Goal: Information Seeking & Learning: Learn about a topic

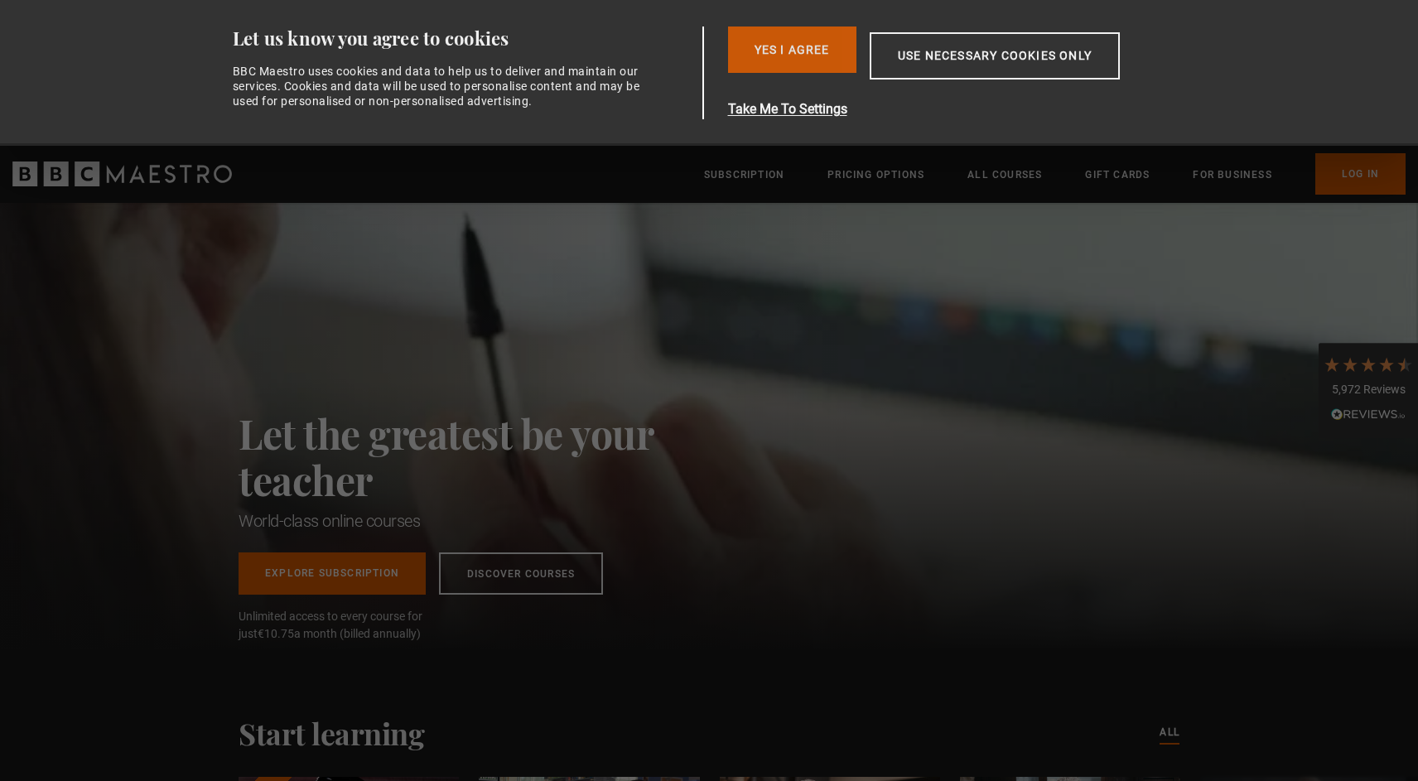
click at [796, 59] on button "Yes I Agree" at bounding box center [792, 50] width 128 height 46
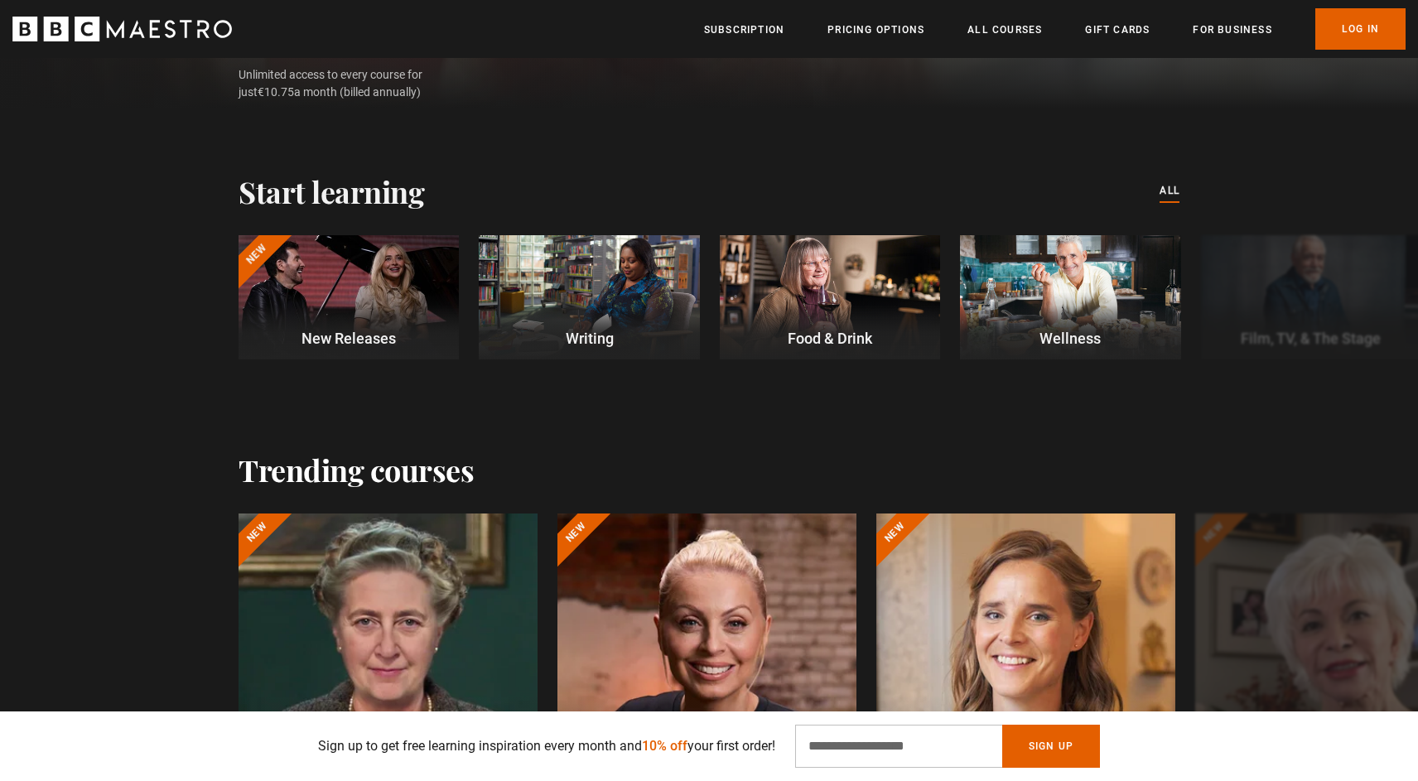
scroll to position [407, 0]
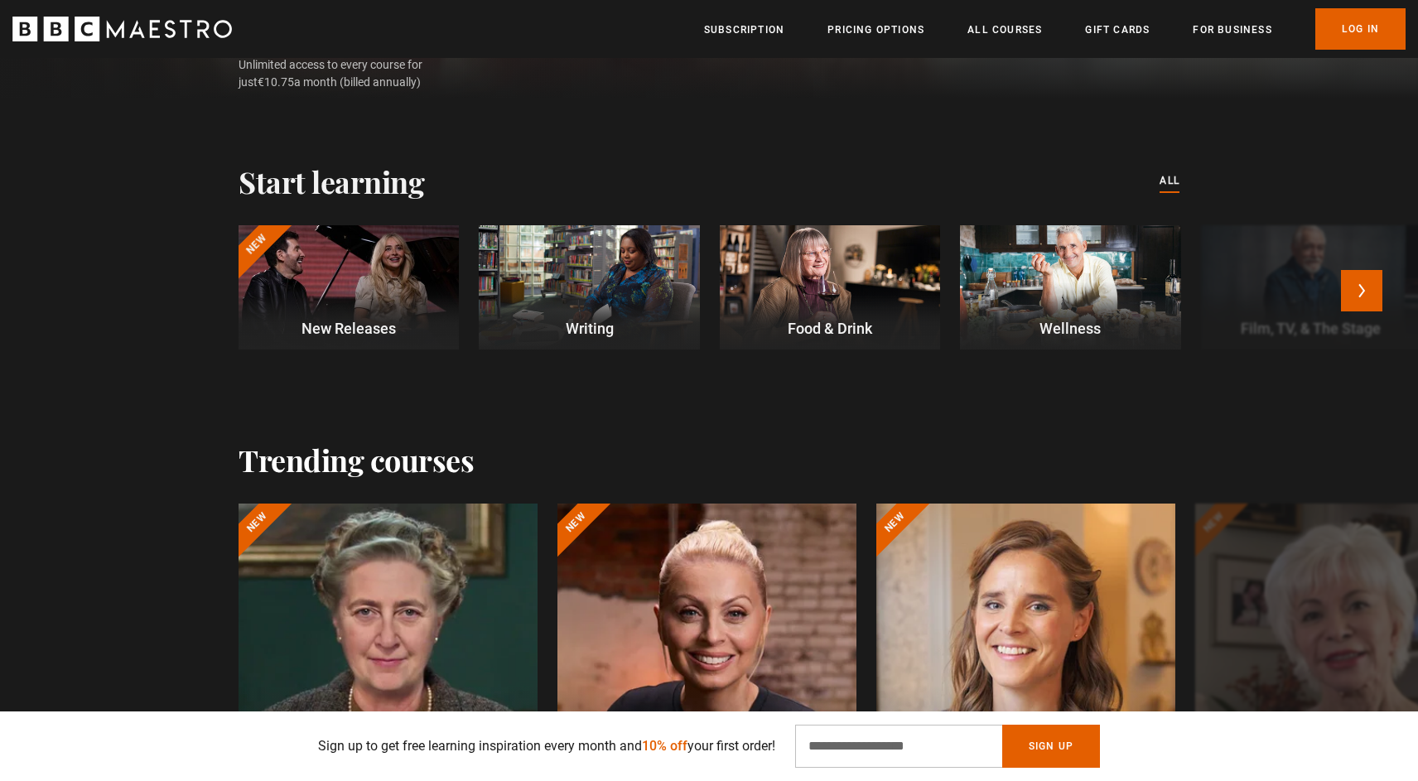
click at [361, 297] on div at bounding box center [349, 287] width 220 height 124
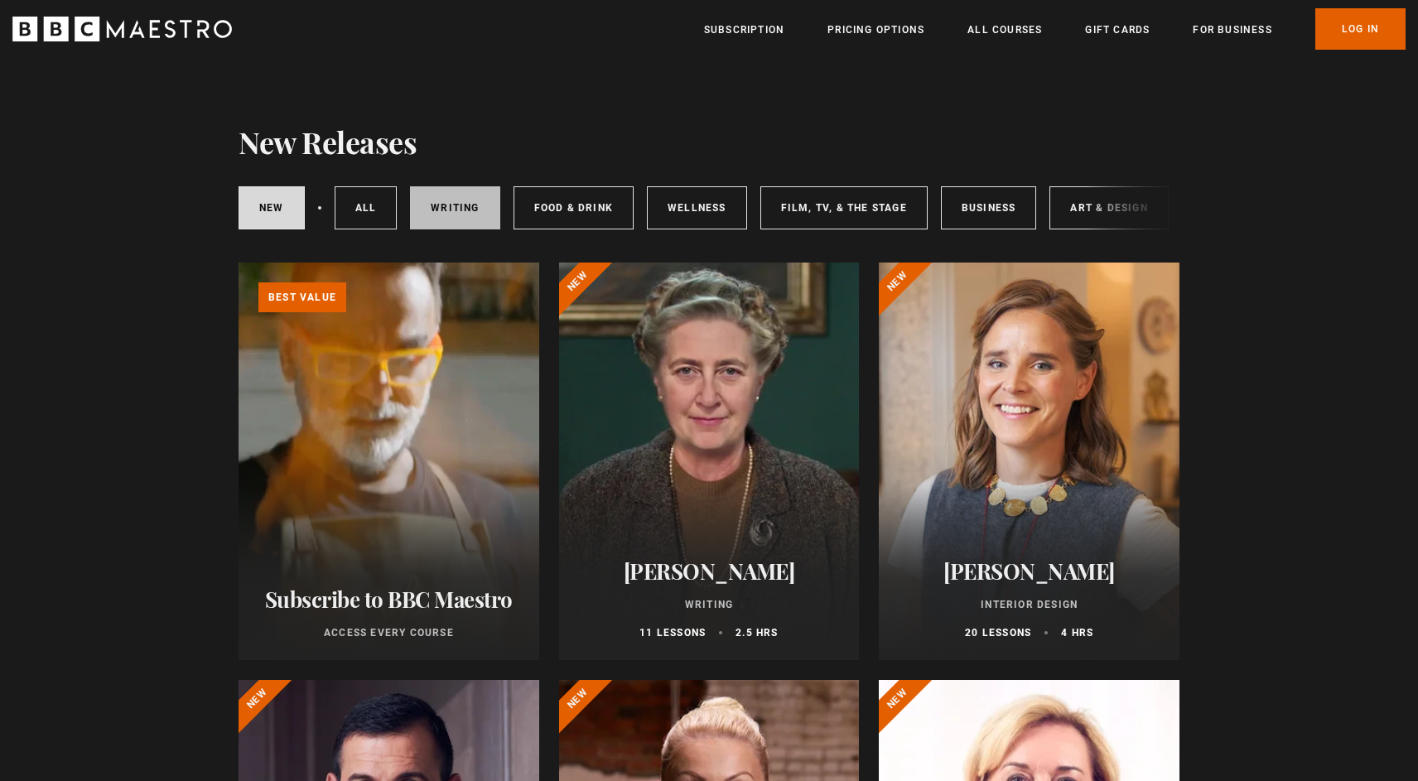
click at [432, 196] on link "Writing" at bounding box center [454, 207] width 89 height 43
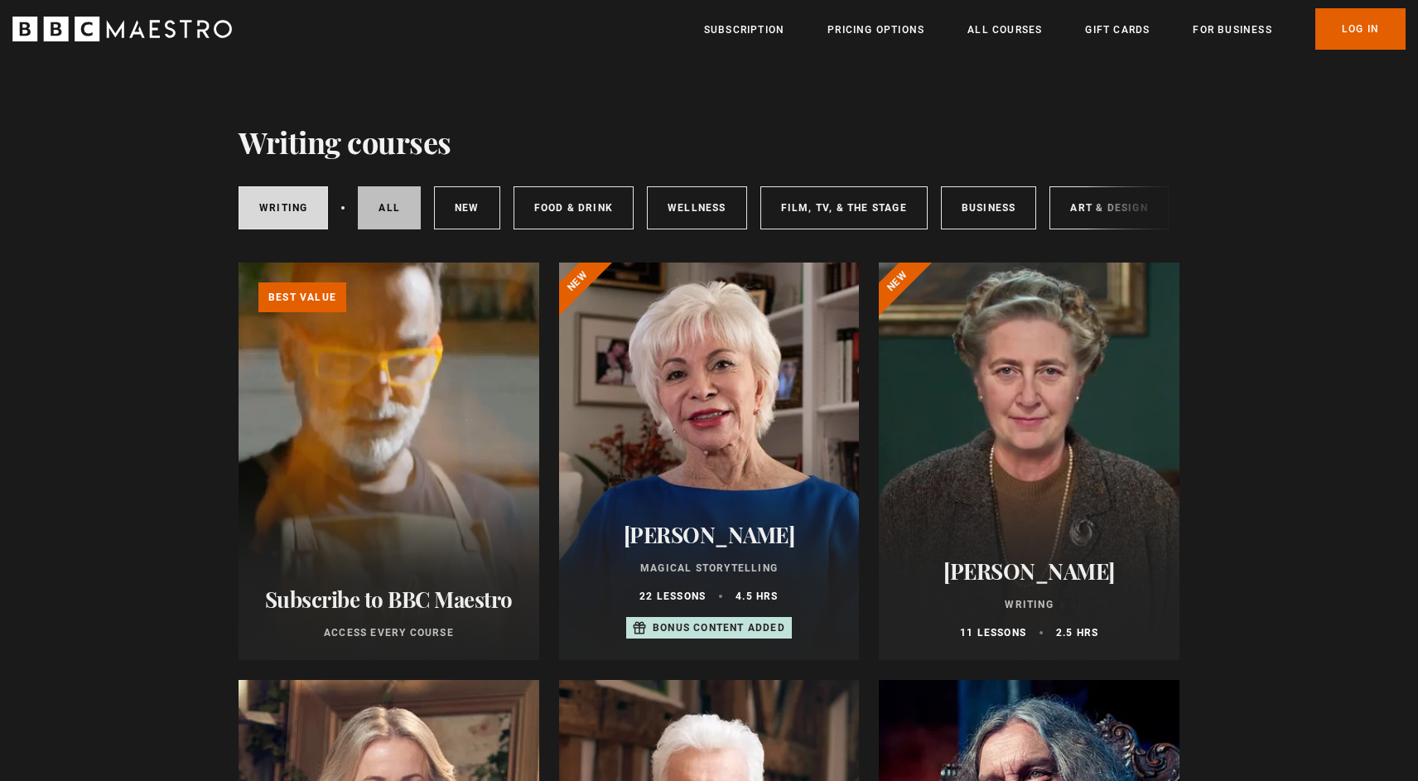
click at [400, 200] on link "All courses" at bounding box center [389, 207] width 63 height 43
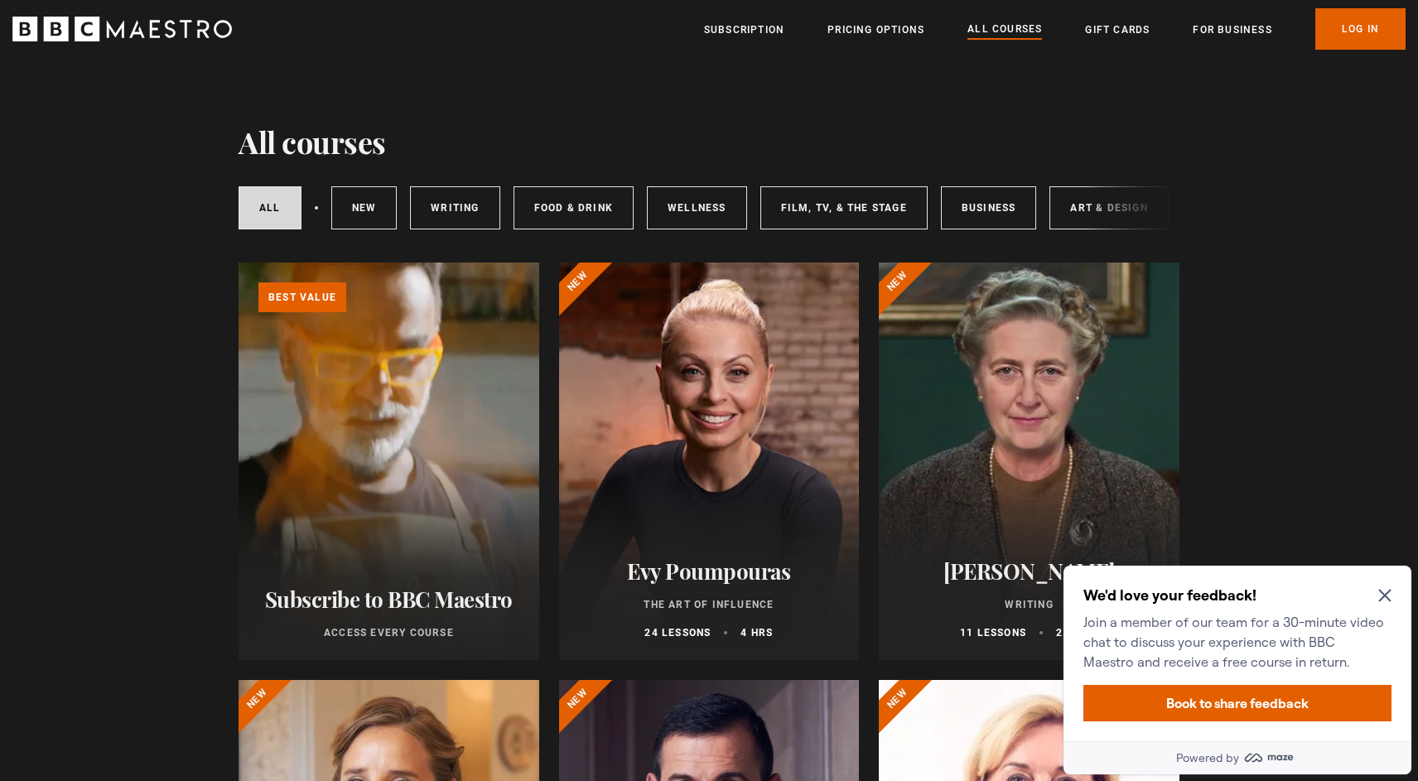
click at [1392, 602] on div "We'd love your feedback! Join a member of our team for a 30-minute video chat t…" at bounding box center [1238, 654] width 348 height 176
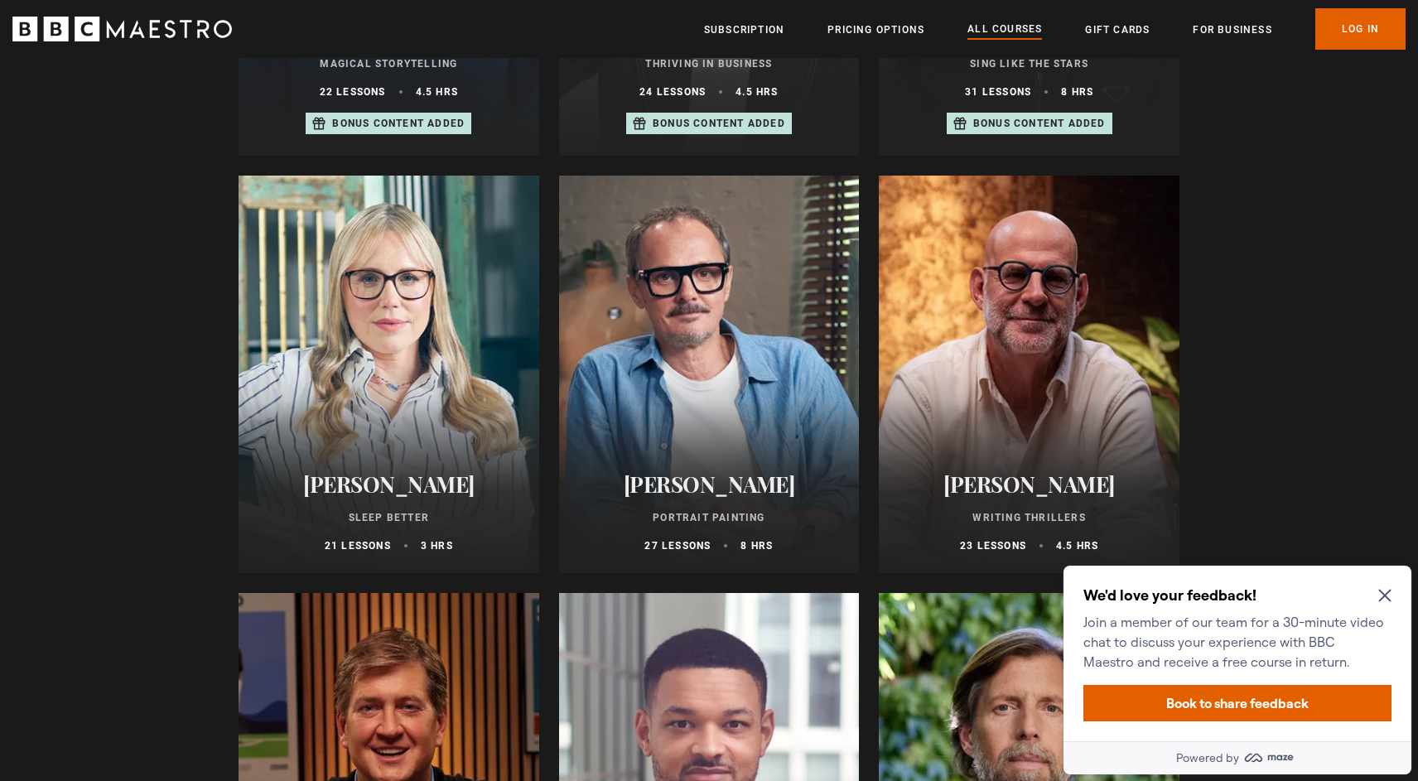
scroll to position [1347, 0]
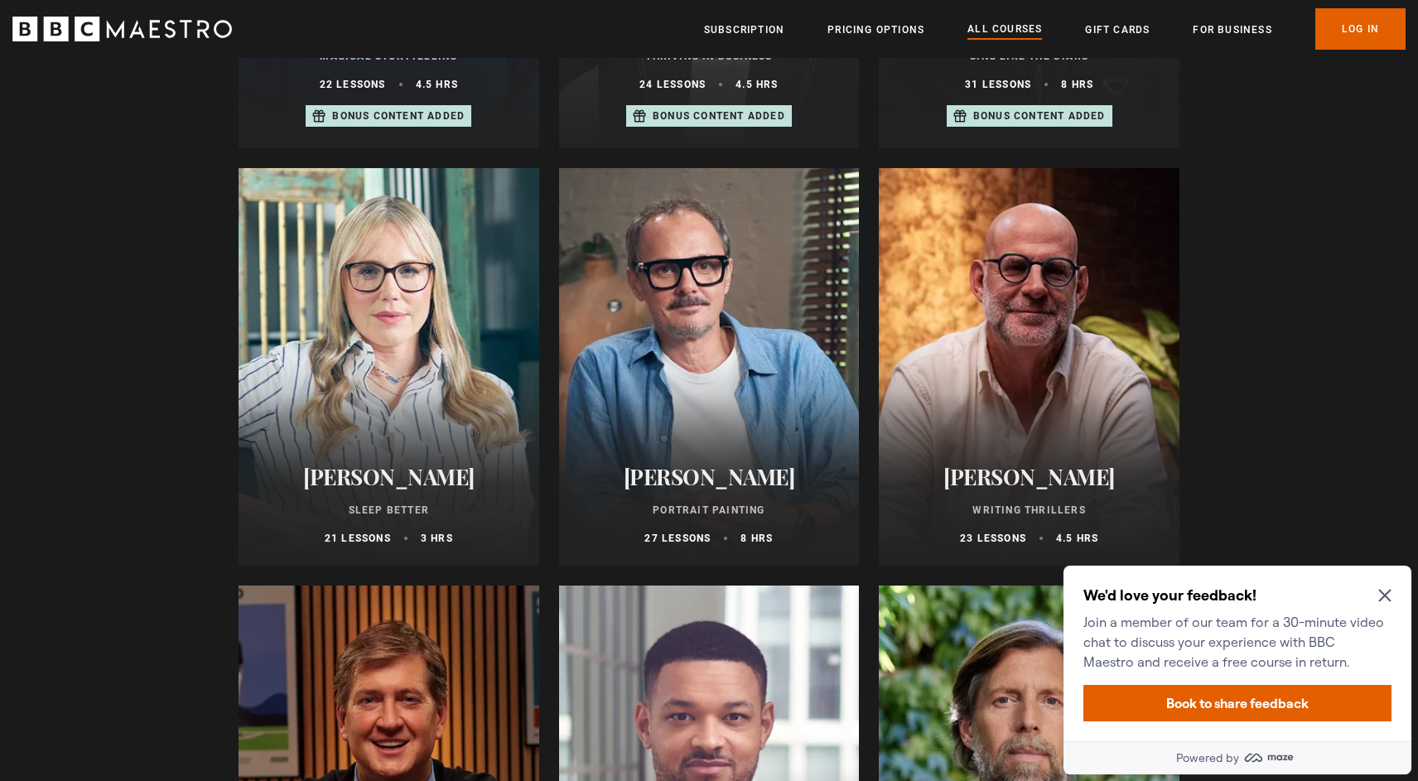
click at [1386, 591] on icon "Close Maze Prompt" at bounding box center [1384, 595] width 13 height 13
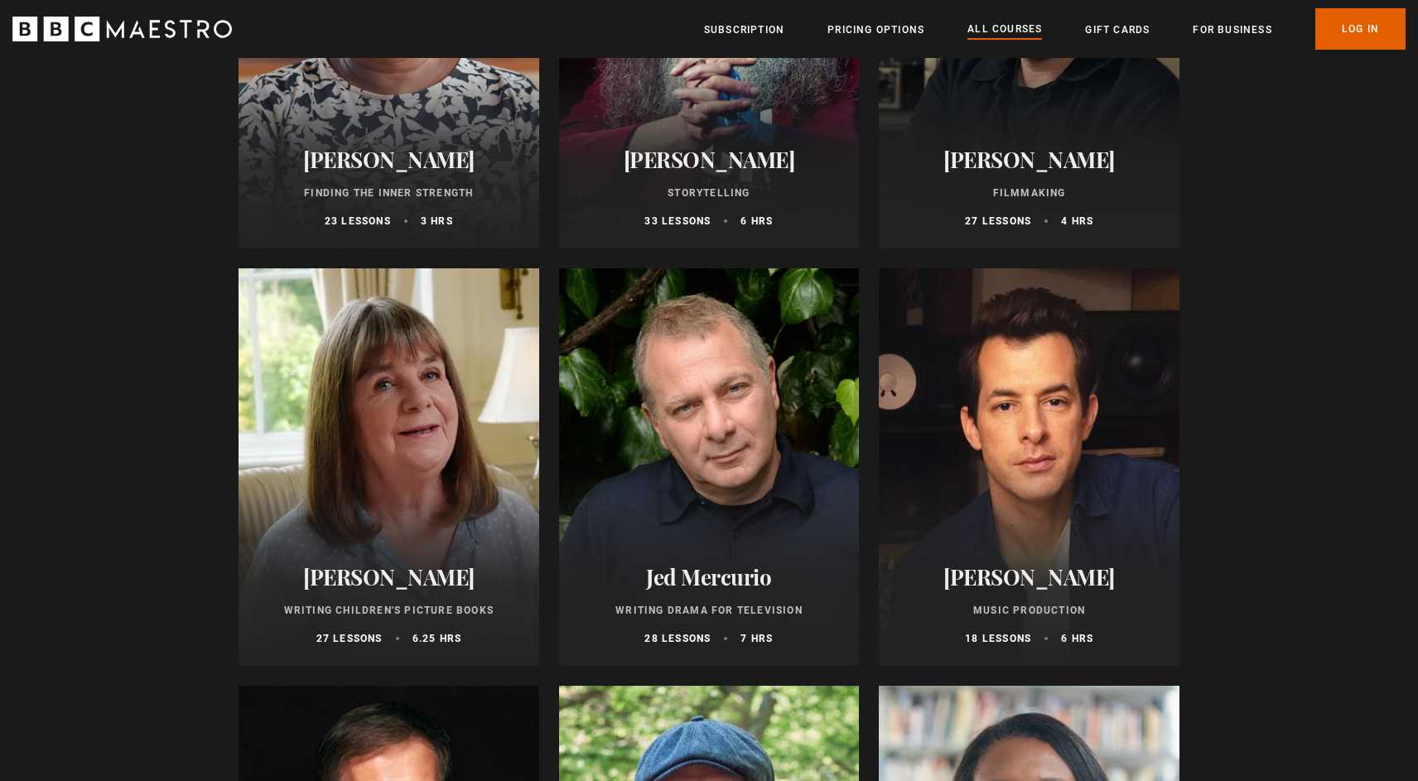
scroll to position [4583, 0]
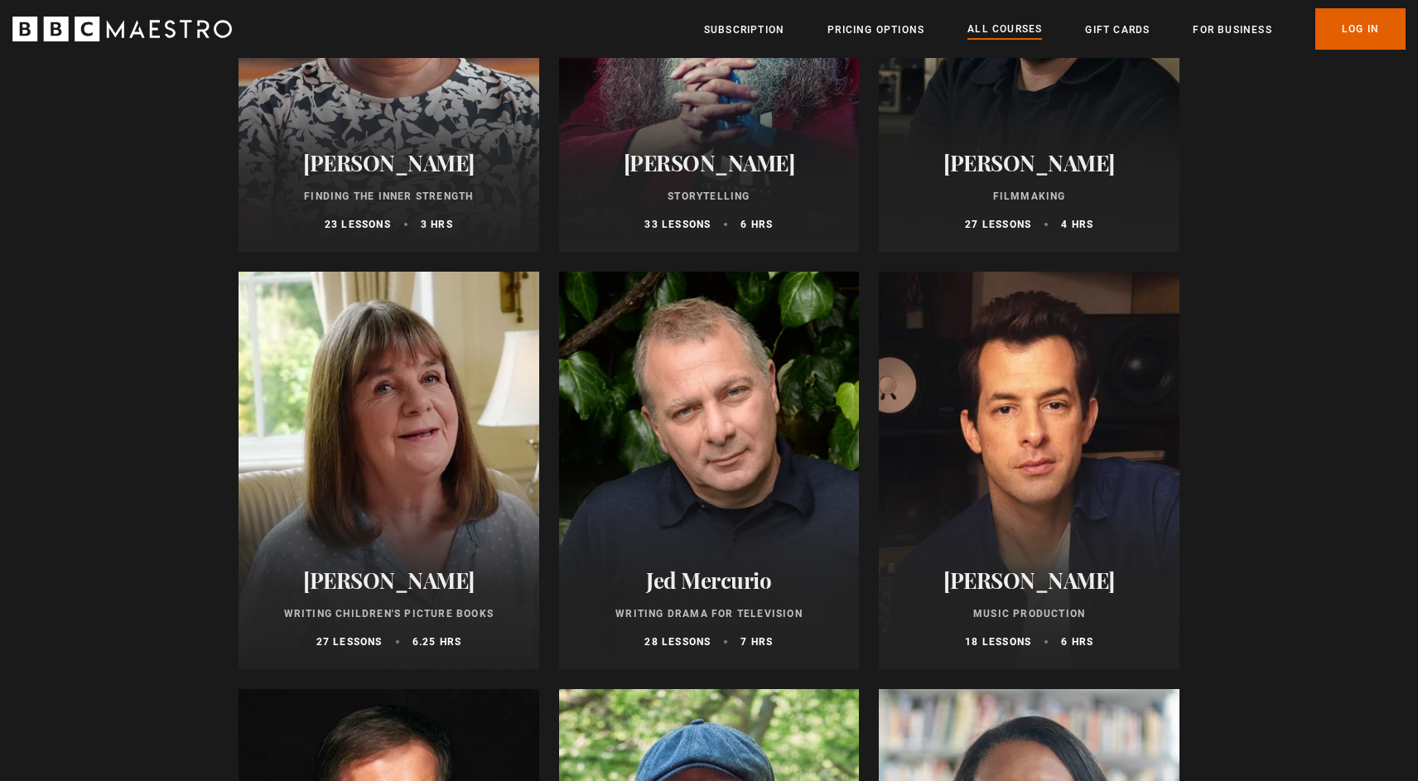
click at [1074, 501] on div at bounding box center [1029, 471] width 301 height 398
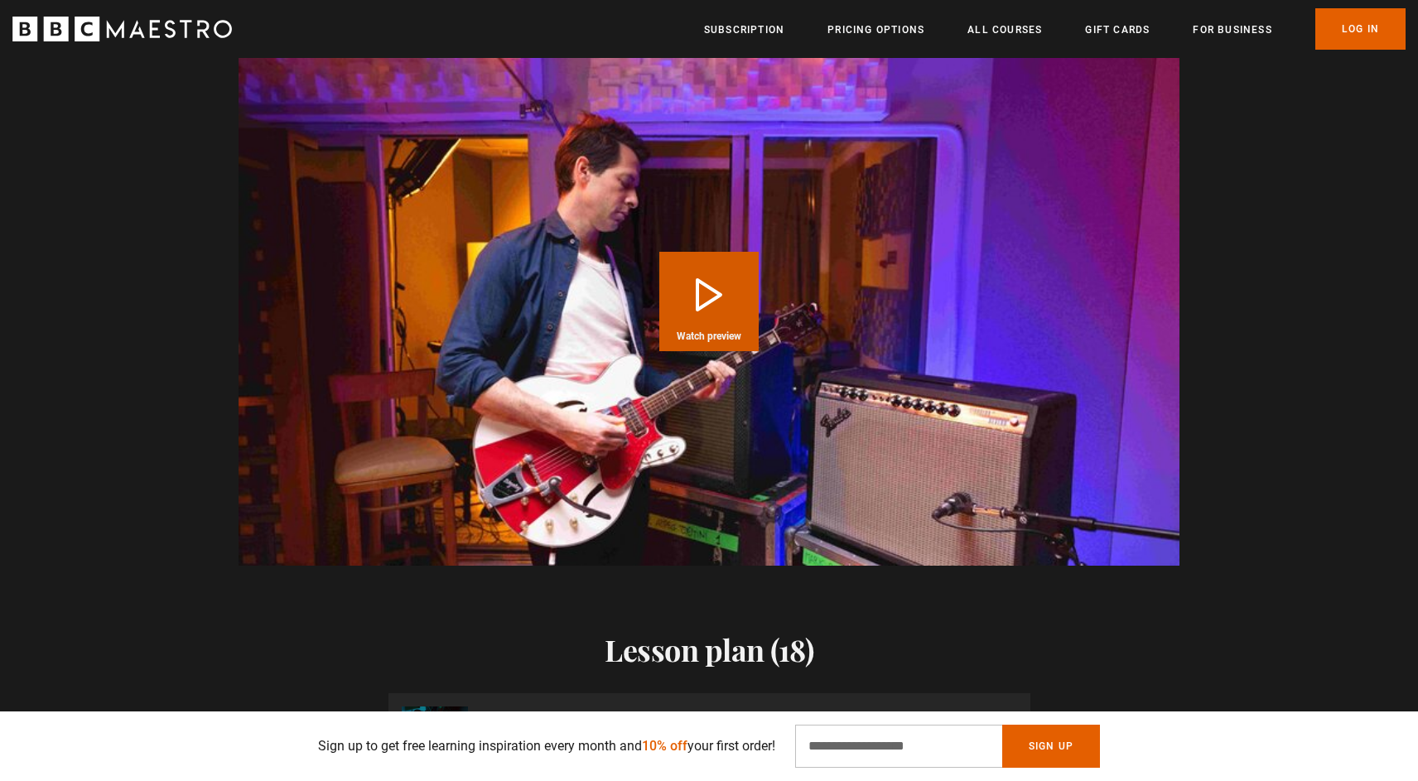
scroll to position [1733, 0]
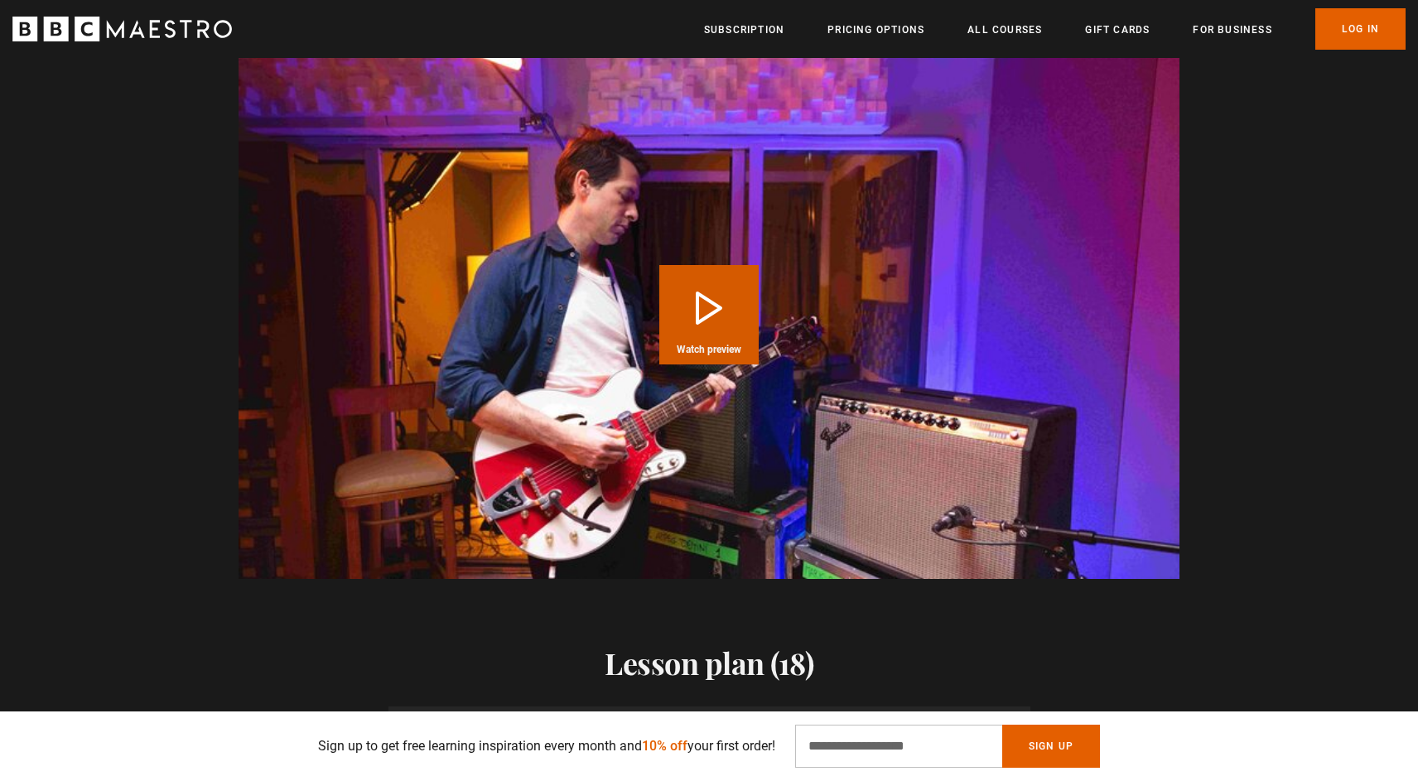
click at [725, 316] on button "Play Course overview for Music Production with [PERSON_NAME] Watch preview" at bounding box center [708, 314] width 99 height 99
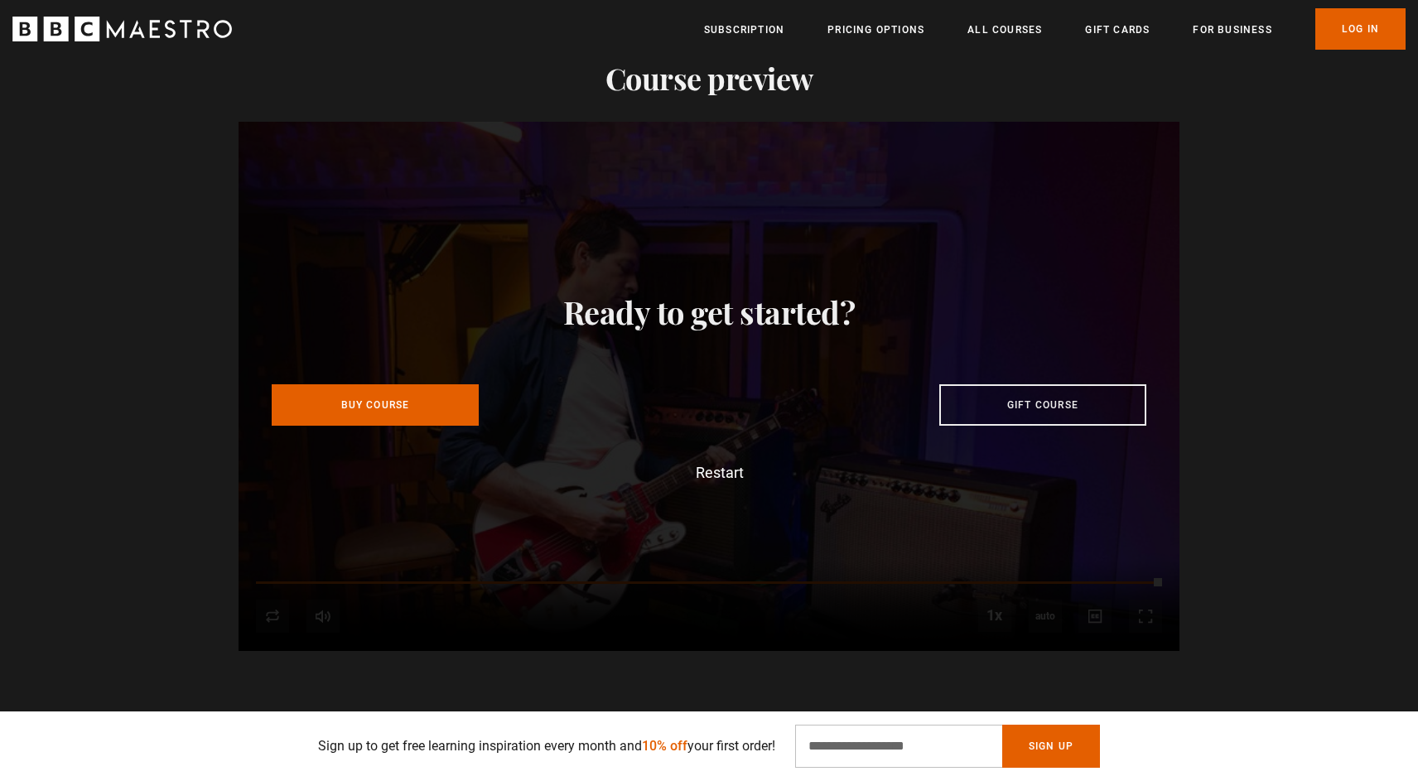
scroll to position [0, 3255]
